Goal: Information Seeking & Learning: Learn about a topic

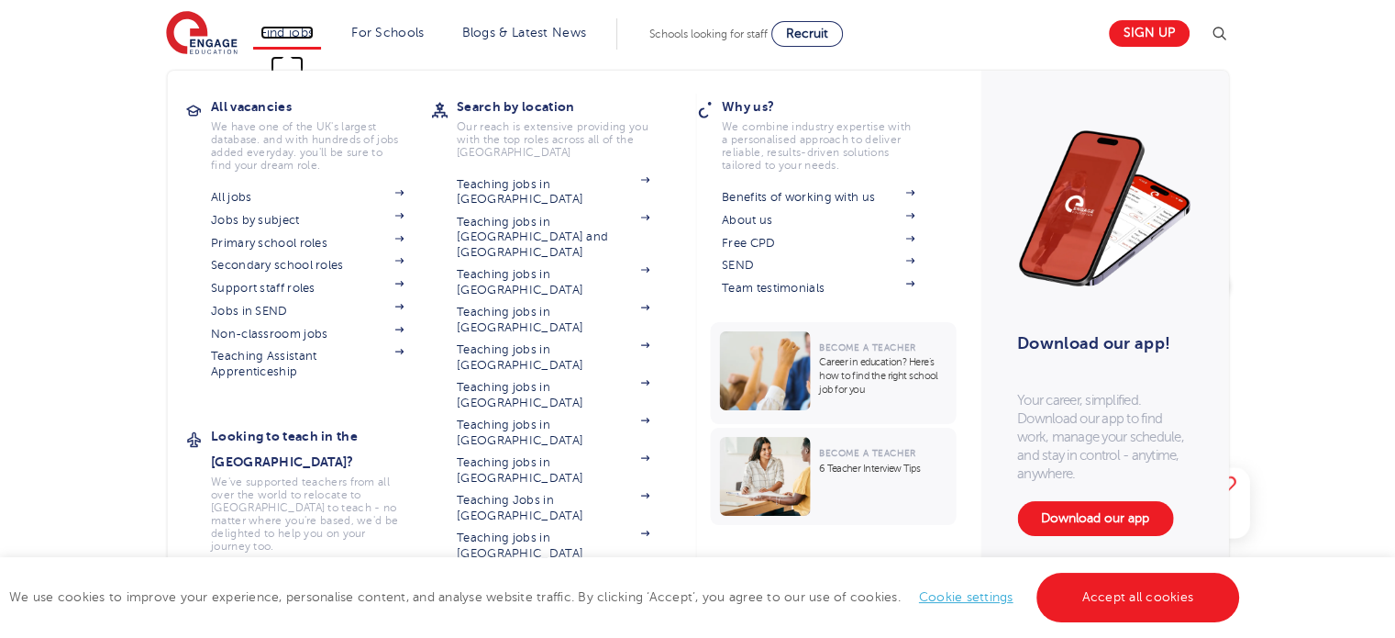
click at [302, 28] on link "Find jobs" at bounding box center [288, 33] width 54 height 14
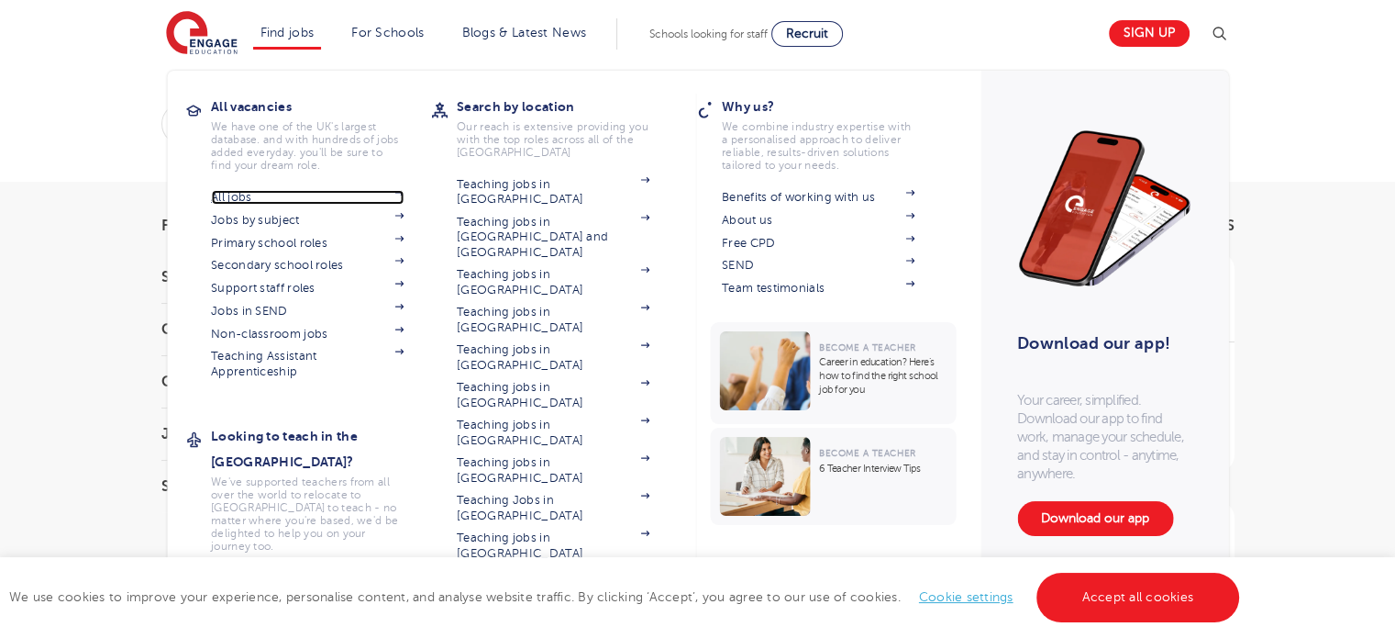
click at [289, 194] on link "All jobs" at bounding box center [307, 197] width 193 height 15
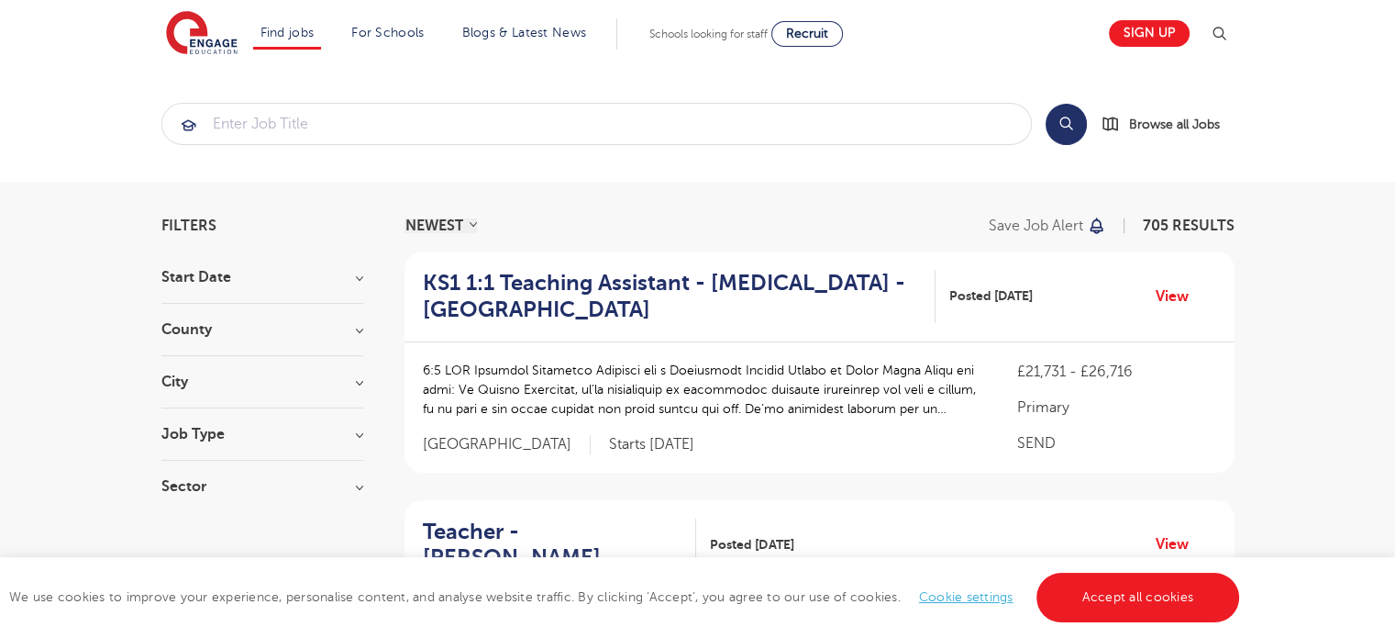
click at [341, 339] on div "County London 503 Hertfordshire 106 Leeds 38 East Sussex 14 Kirklees 14 Show mo…" at bounding box center [262, 339] width 202 height 34
click at [356, 327] on h3 "County" at bounding box center [262, 329] width 202 height 15
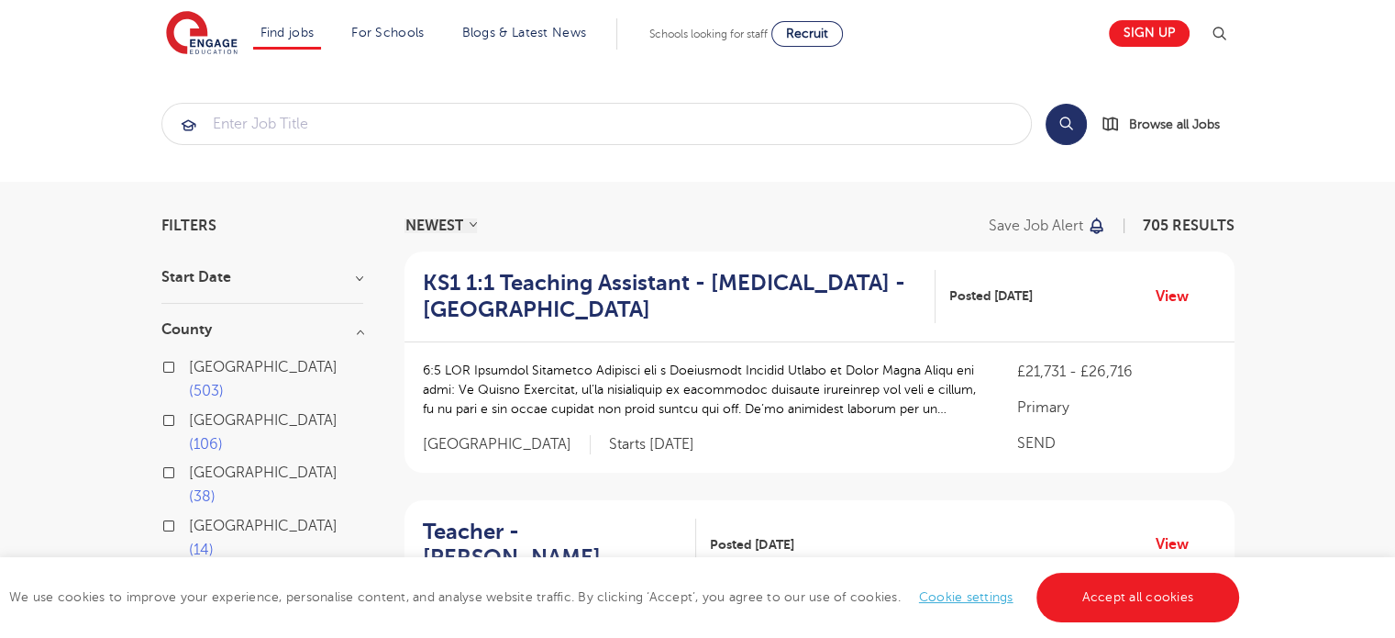
click at [356, 327] on h3 "County" at bounding box center [262, 329] width 202 height 15
